Goal: Find specific page/section: Find specific page/section

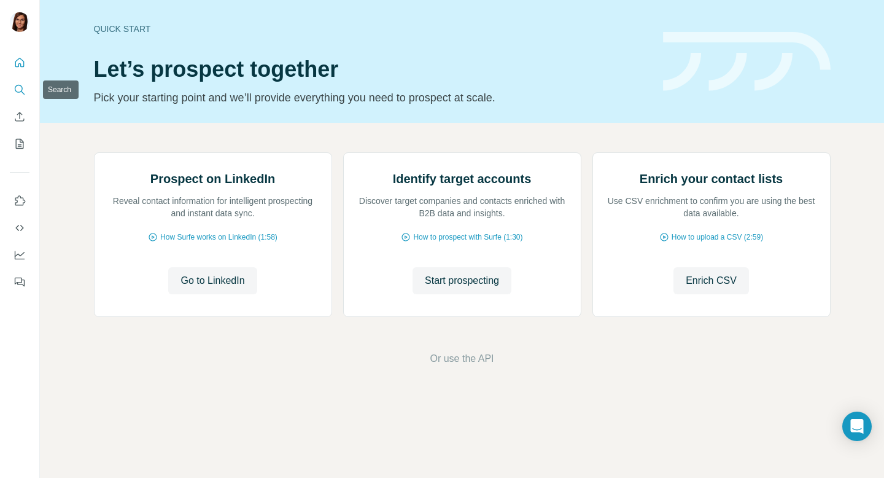
click at [20, 90] on icon "Search" at bounding box center [20, 90] width 12 height 12
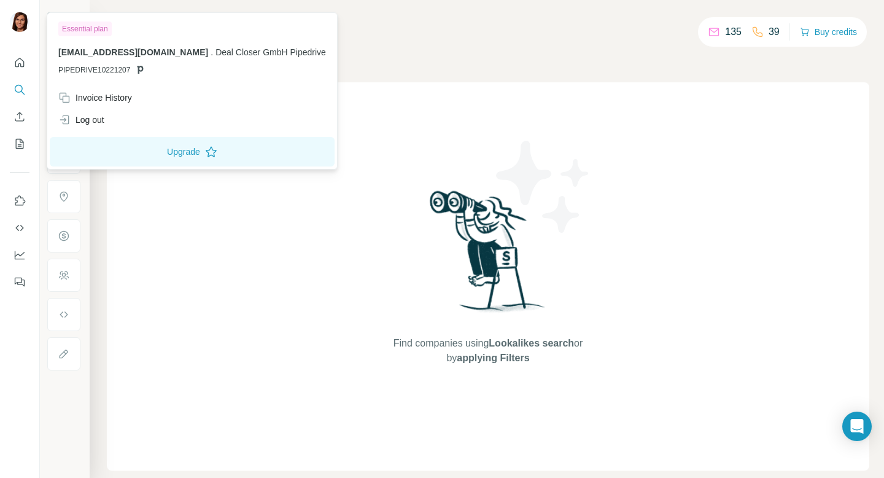
click at [20, 32] on div at bounding box center [20, 23] width 20 height 22
